Goal: Task Accomplishment & Management: Manage account settings

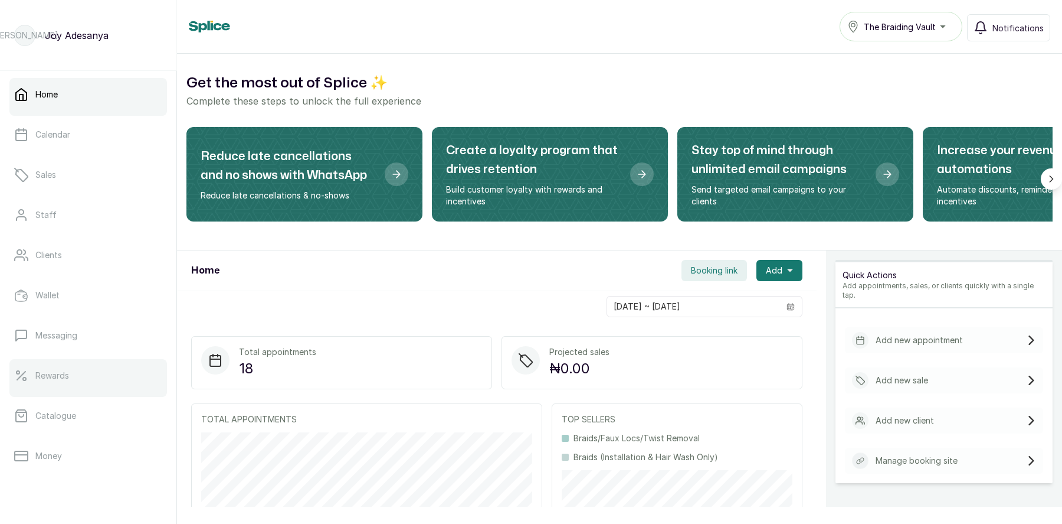
scroll to position [149, 0]
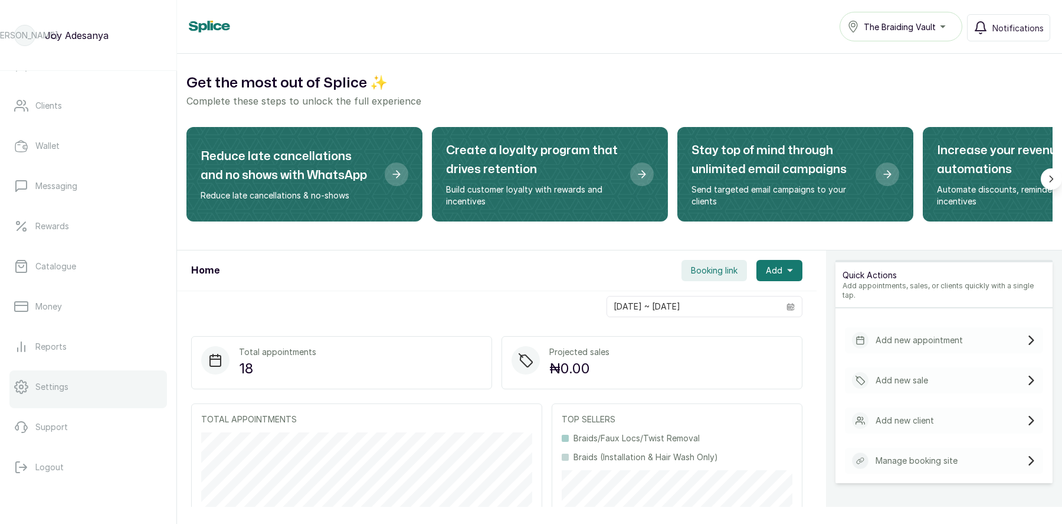
click at [47, 381] on p "Settings" at bounding box center [51, 387] width 33 height 12
